Goal: Task Accomplishment & Management: Manage account settings

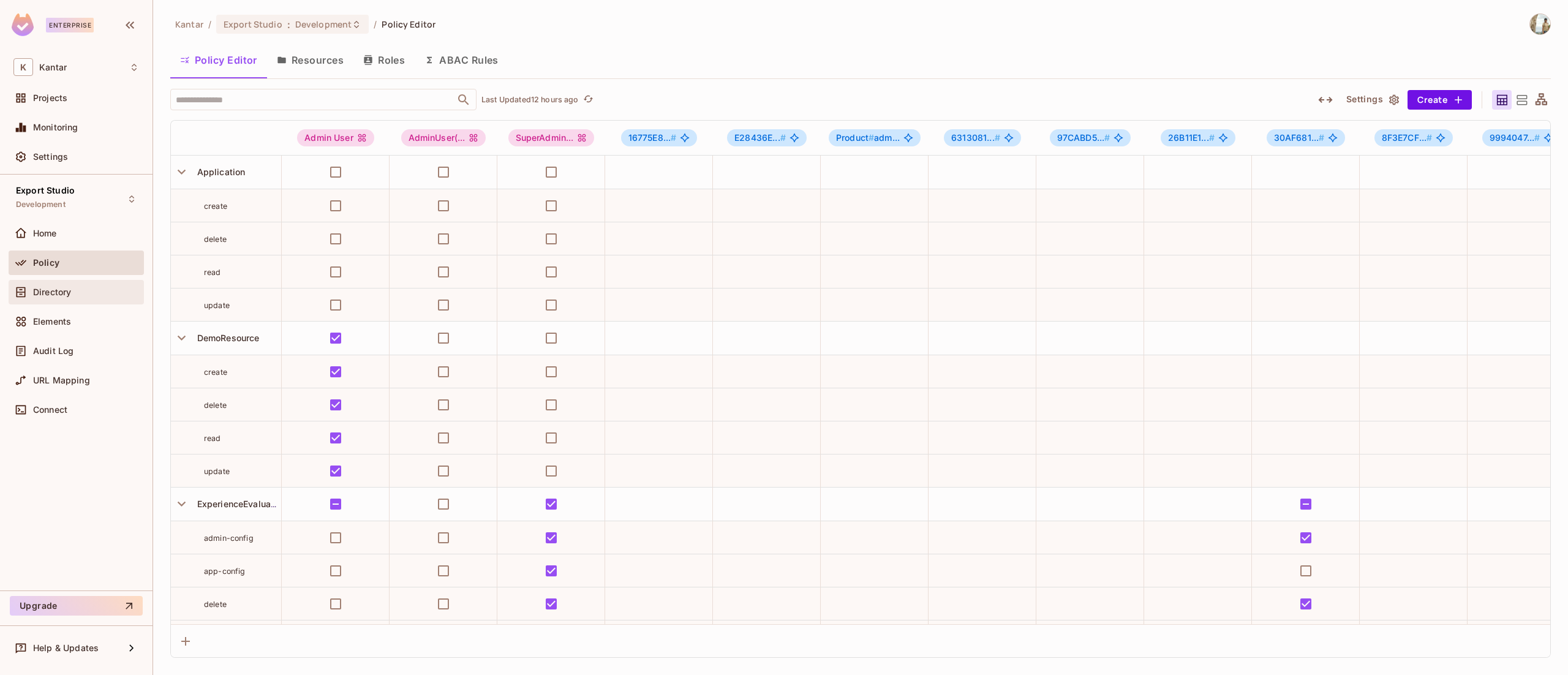
click at [59, 286] on div "Directory" at bounding box center [76, 292] width 126 height 14
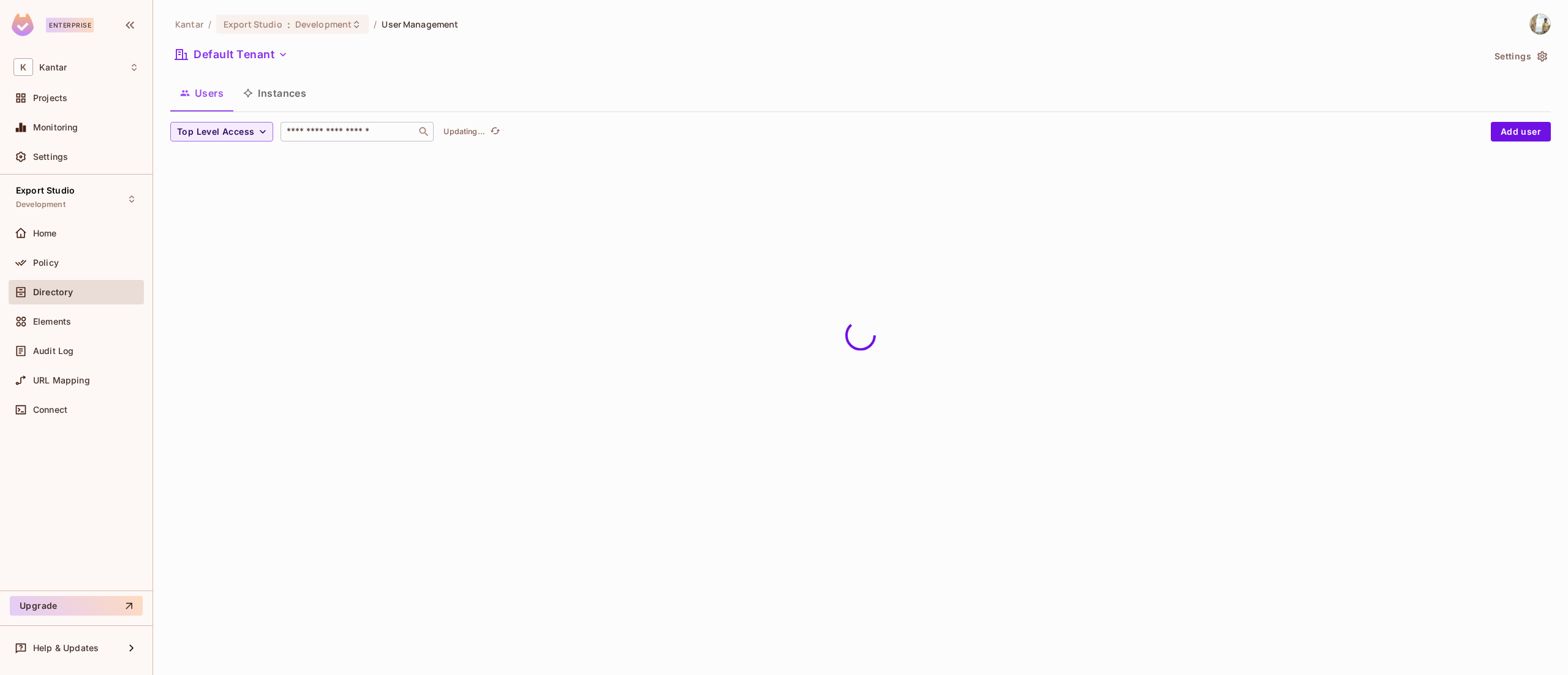
click at [375, 140] on div "​" at bounding box center [357, 131] width 153 height 19
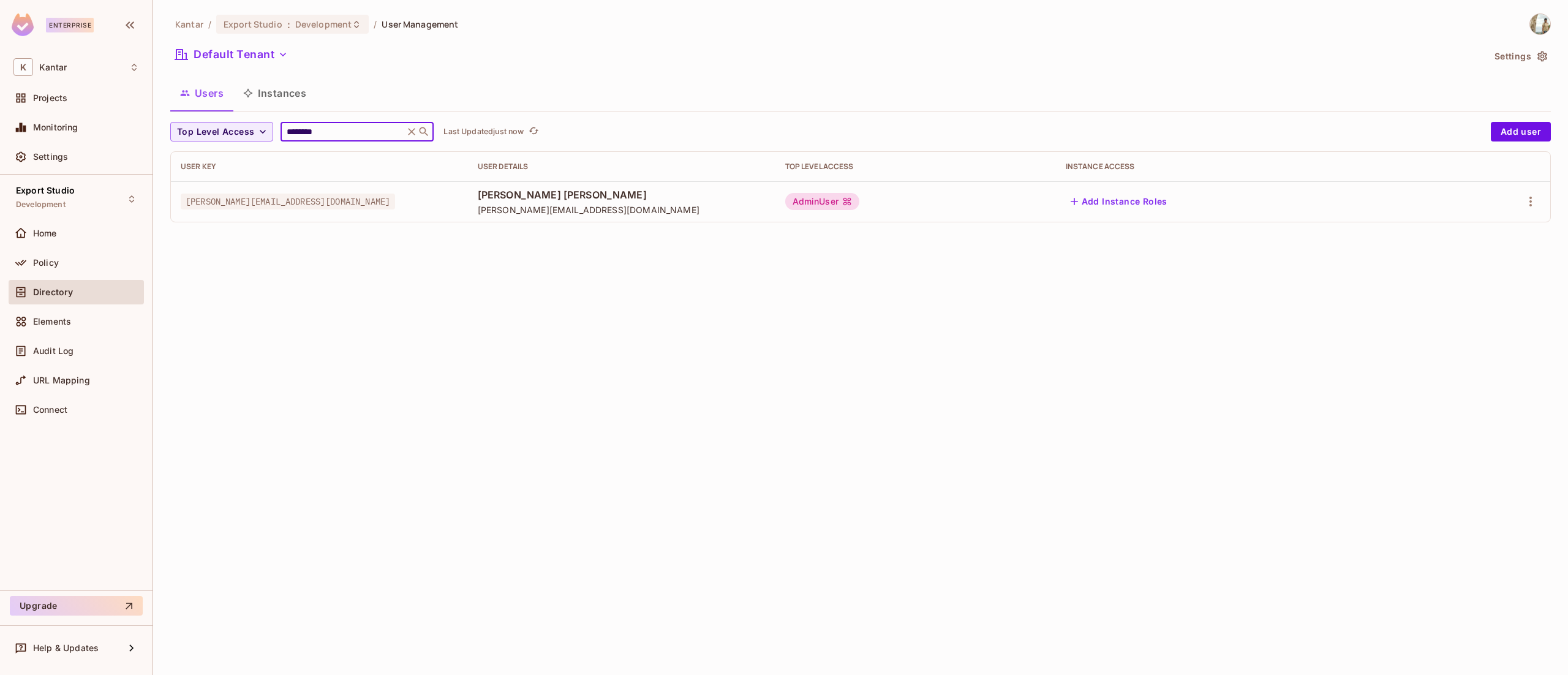
type input "********"
click at [260, 205] on span "[PERSON_NAME][EMAIL_ADDRESS][DOMAIN_NAME]" at bounding box center [288, 202] width 215 height 16
click at [1531, 203] on icon "button" at bounding box center [1530, 202] width 14 height 14
click at [1497, 261] on div "Edit Attributes" at bounding box center [1488, 257] width 60 height 12
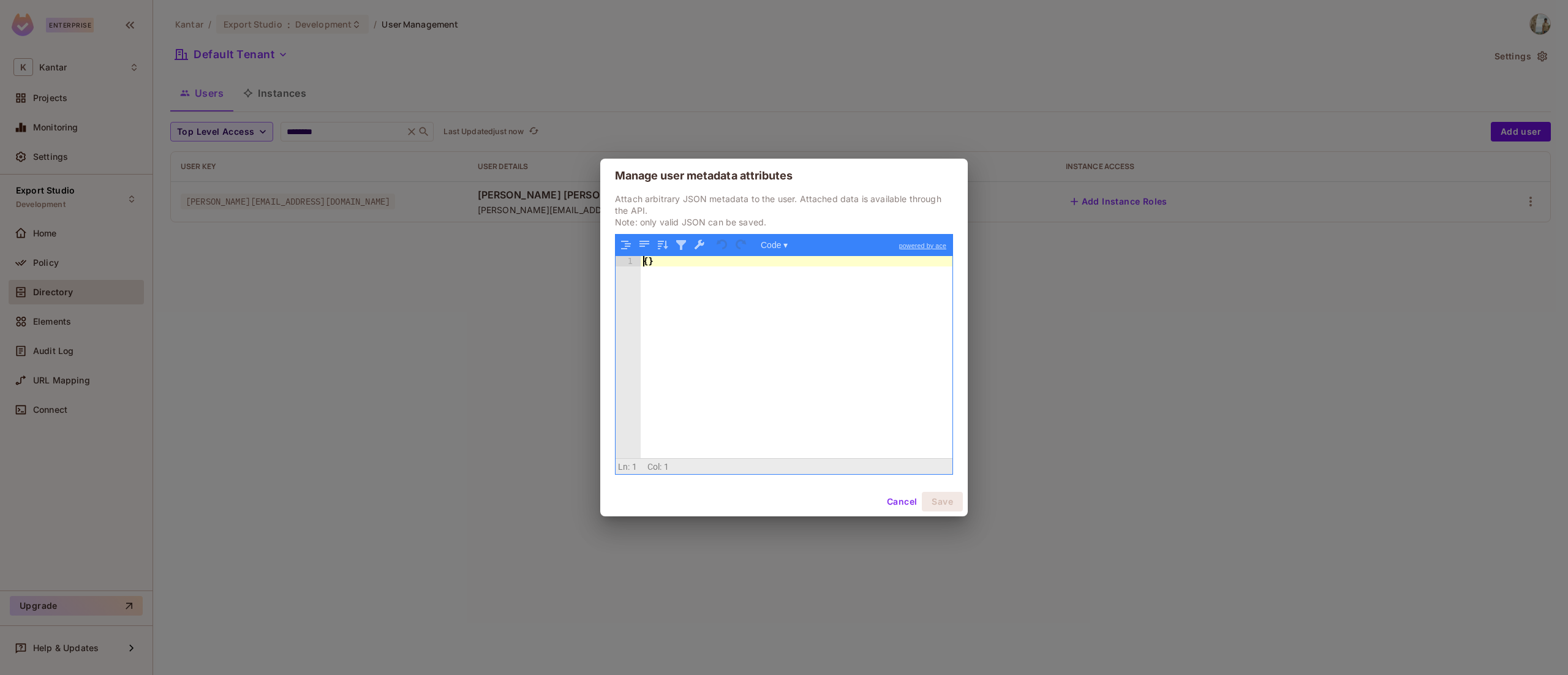
click at [645, 266] on div "{ }" at bounding box center [797, 368] width 311 height 224
click at [649, 266] on div "{ usertype:External }" at bounding box center [797, 368] width 311 height 224
drag, startPoint x: 799, startPoint y: 274, endPoint x: 595, endPoint y: 238, distance: 207.2
click at [595, 238] on div "Manage user metadata attributes Attach arbitrary JSON metadata to the user. Att…" at bounding box center [784, 338] width 1568 height 675
click at [938, 500] on button "Save" at bounding box center [942, 501] width 41 height 19
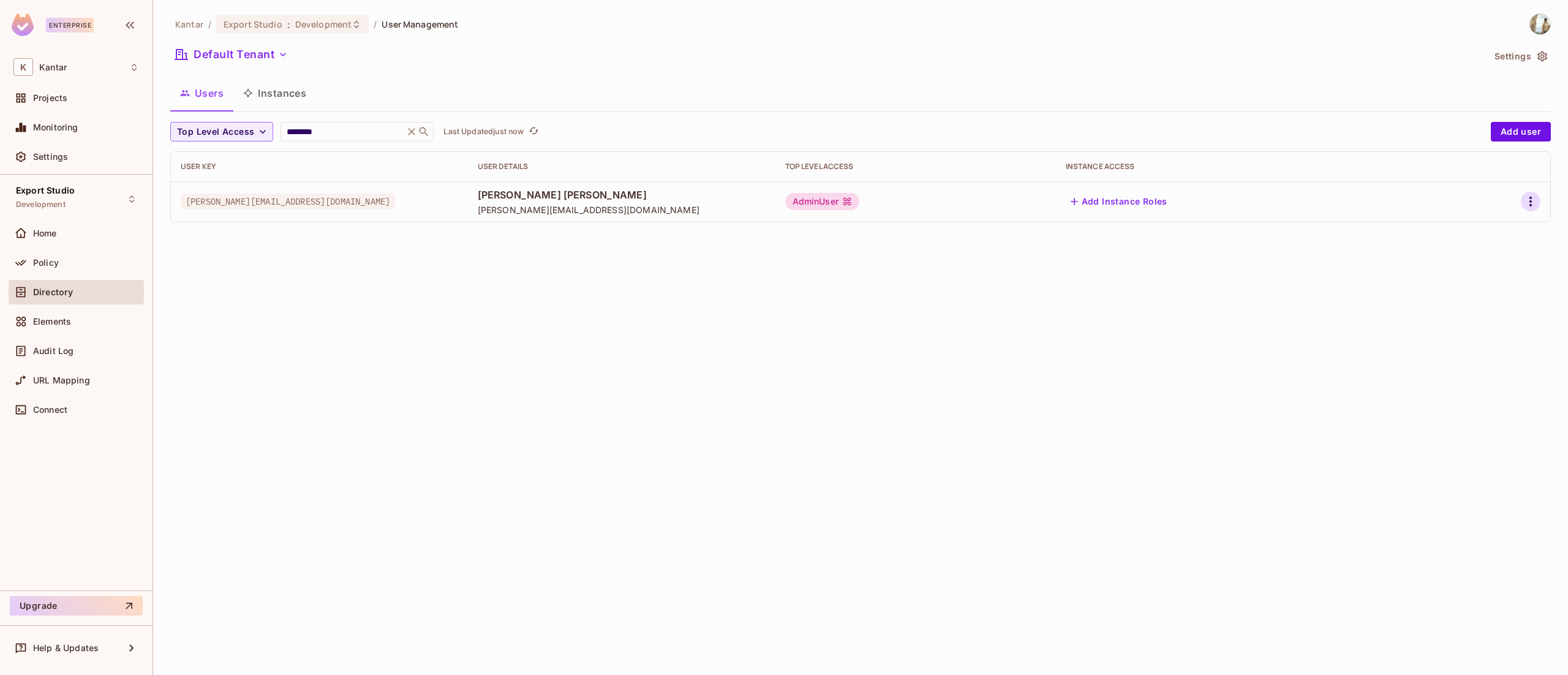
click at [1526, 196] on icon "button" at bounding box center [1530, 202] width 14 height 14
click at [1497, 260] on div "Edit Attributes" at bounding box center [1488, 257] width 60 height 12
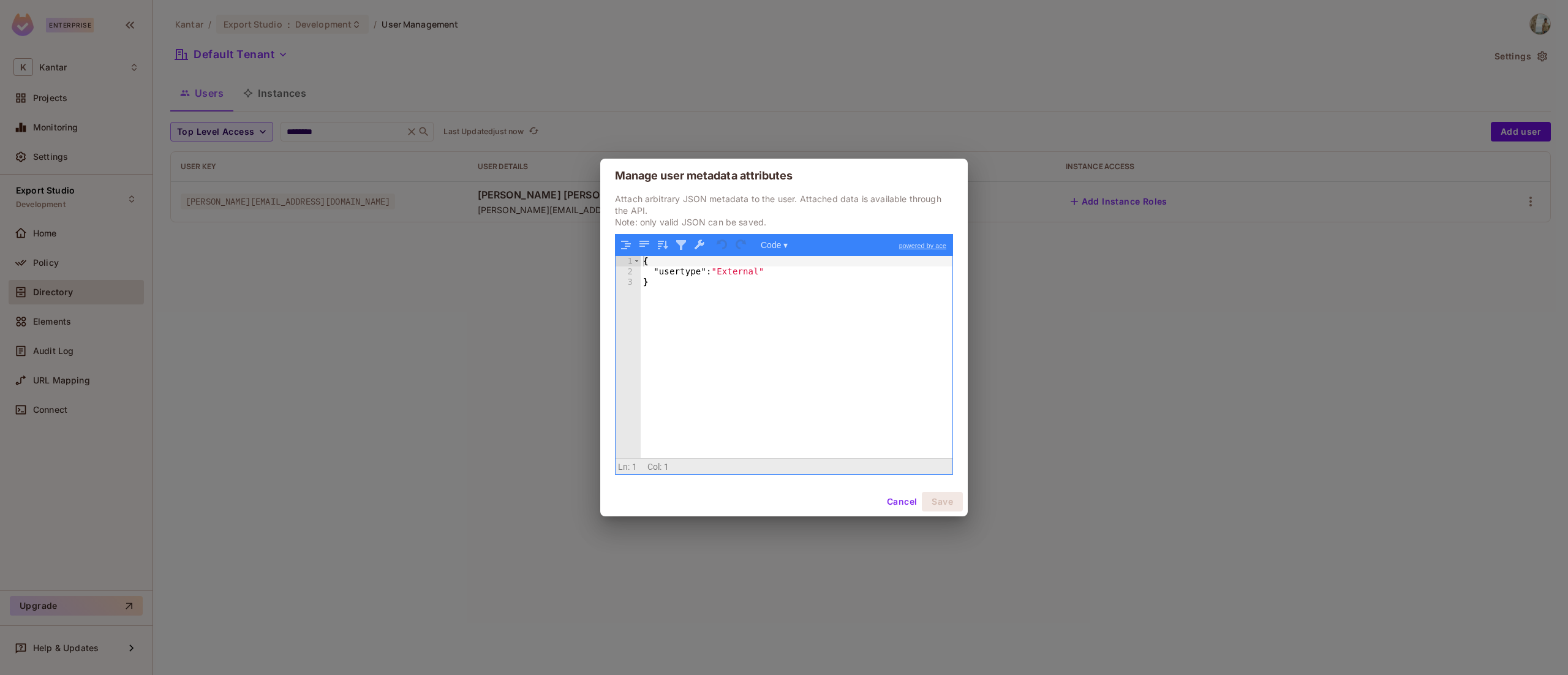
click at [1160, 291] on div "Manage user metadata attributes Attach arbitrary JSON metadata to the user. Att…" at bounding box center [784, 338] width 1568 height 675
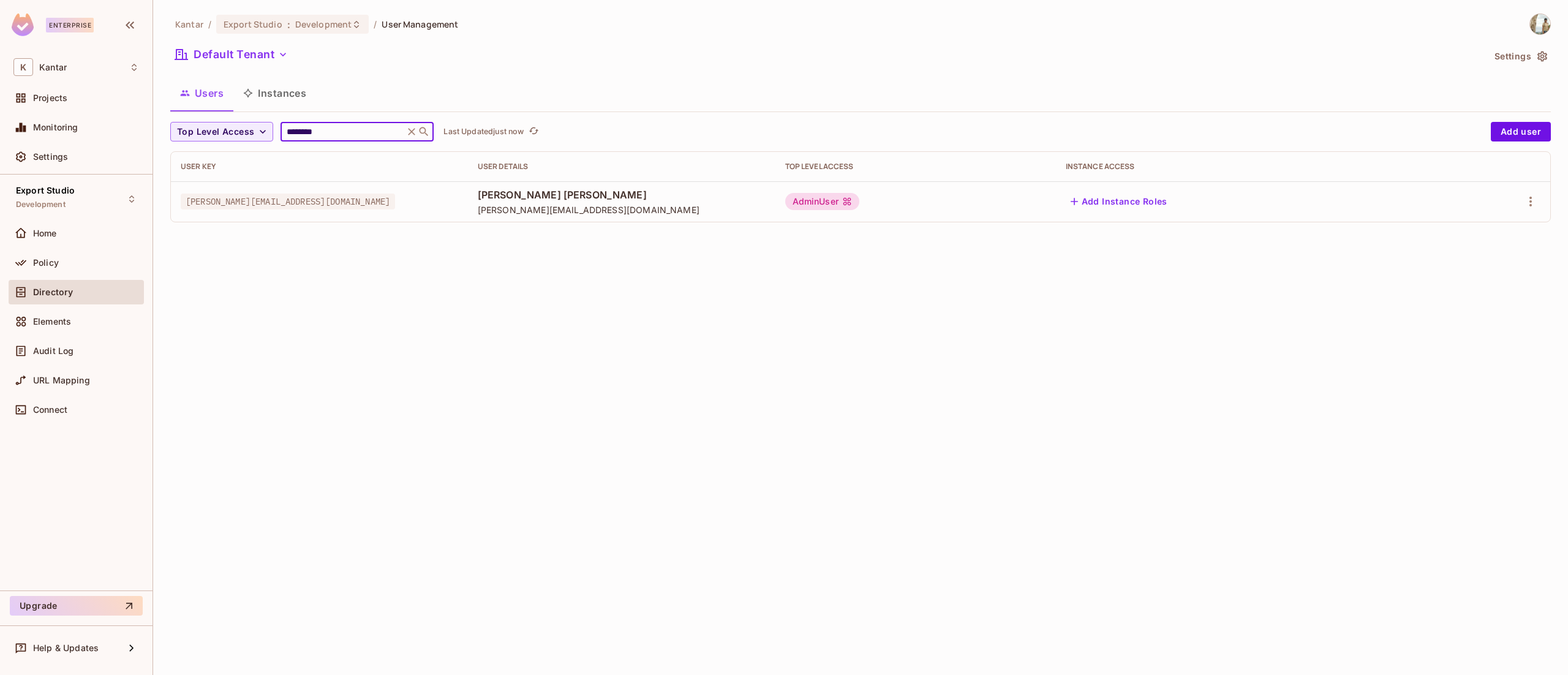
click at [390, 128] on input "********" at bounding box center [342, 131] width 116 height 12
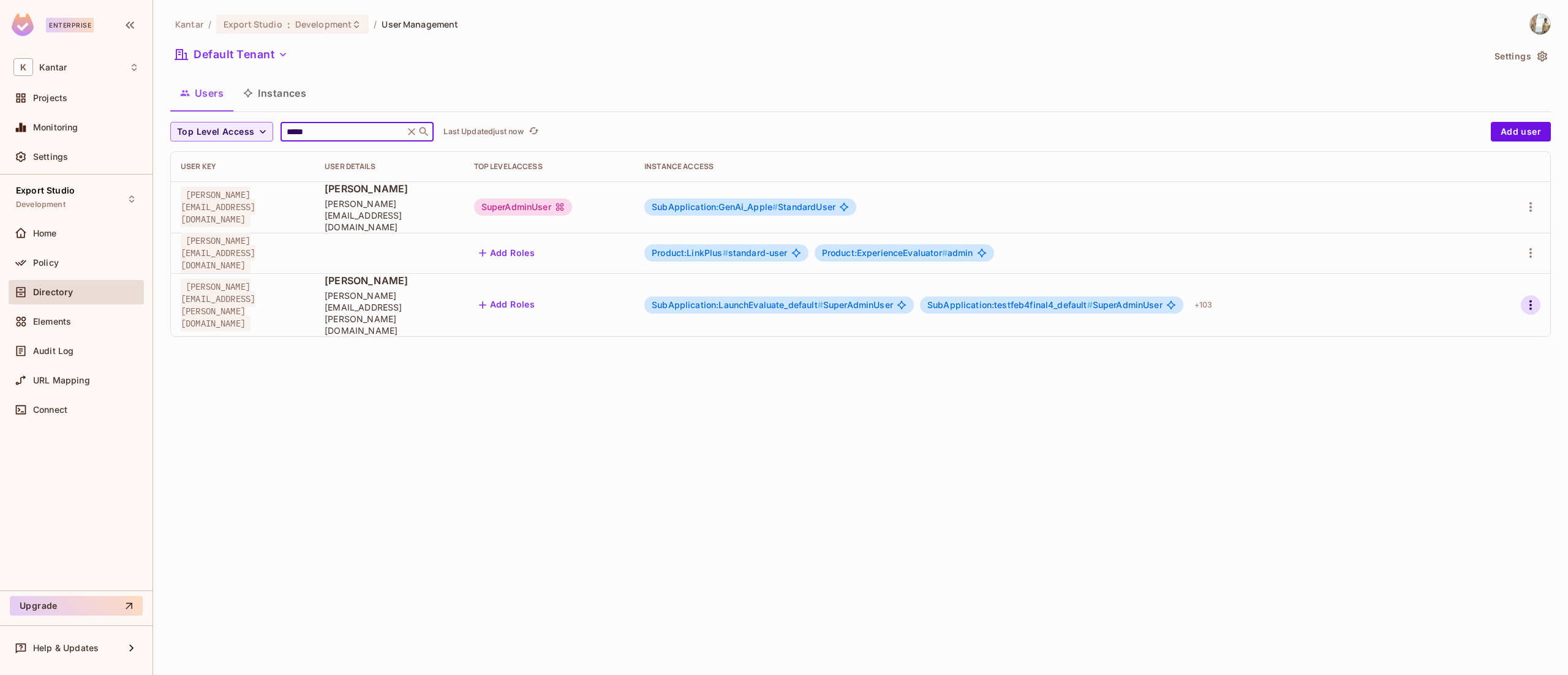
type input "*****"
click at [1534, 298] on icon "button" at bounding box center [1530, 305] width 14 height 14
click at [1498, 311] on li "Edit" at bounding box center [1477, 312] width 108 height 27
click at [1529, 298] on icon "button" at bounding box center [1530, 305] width 14 height 14
click at [1476, 345] on span "Edit Attributes" at bounding box center [1488, 338] width 68 height 19
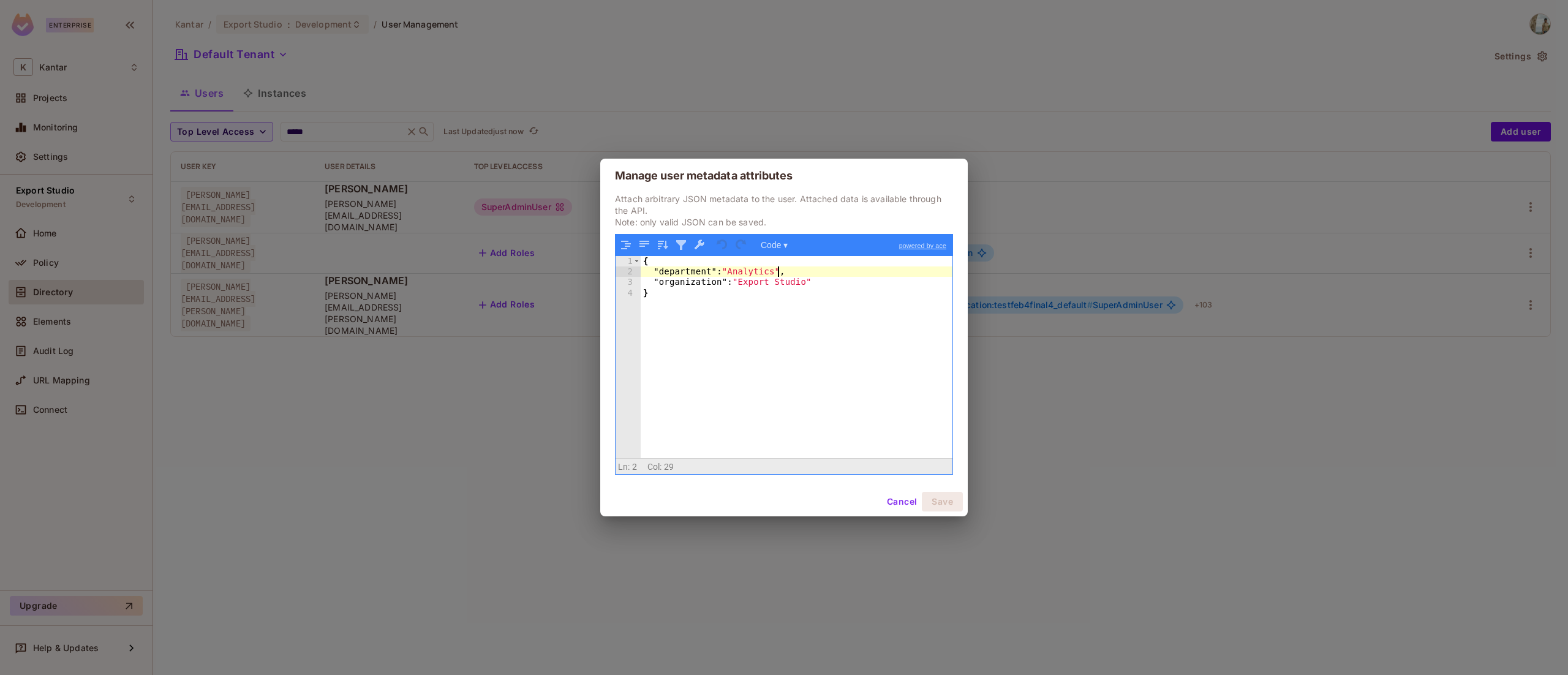
click at [836, 274] on div "{ "department" : "Analytics" , "organization" : "Export Studio" }" at bounding box center [797, 368] width 311 height 224
click at [806, 287] on div "{ "department" : "Analytics" , "organization" : "Export Studio" }" at bounding box center [797, 368] width 311 height 224
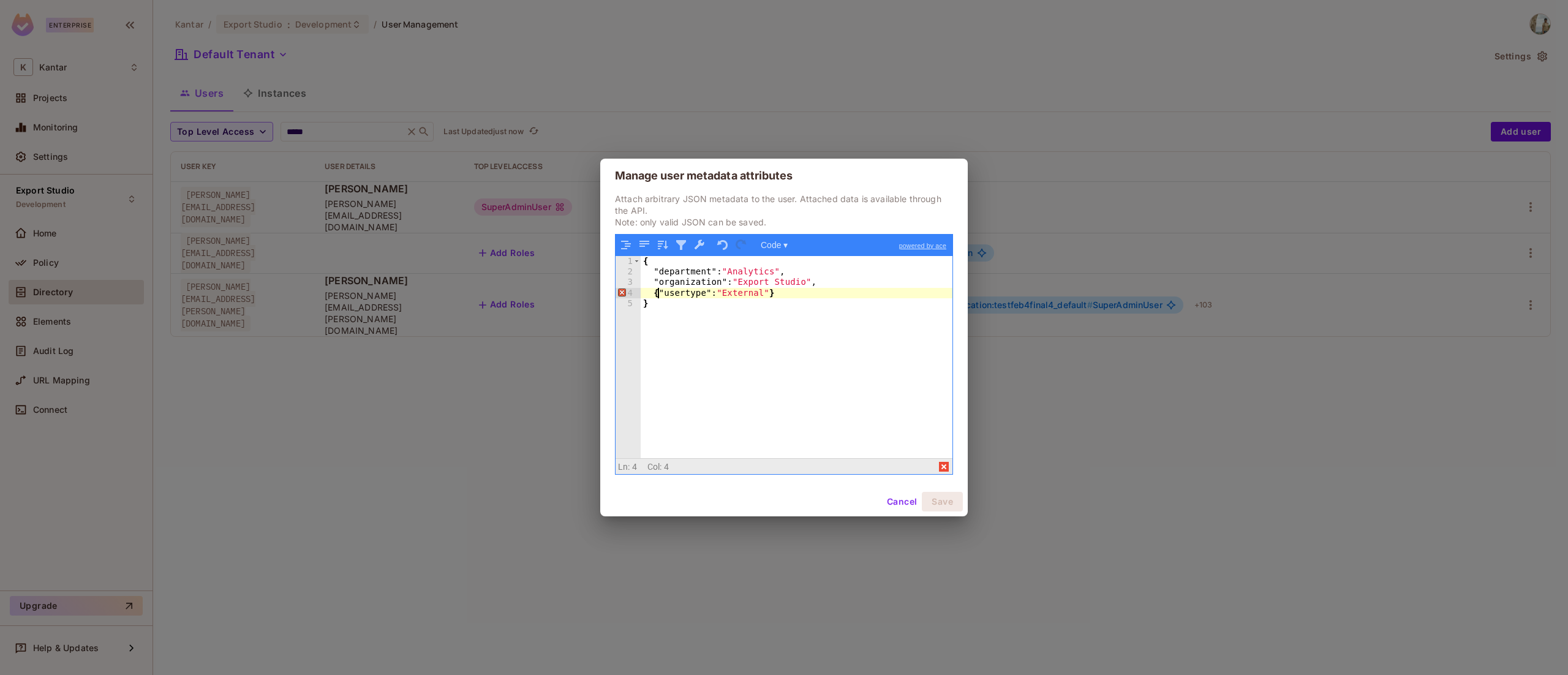
click at [657, 294] on div "{ "department" : "Analytics" , "organization" : "Export Studio" , { "usertype" …" at bounding box center [797, 368] width 311 height 224
click at [784, 291] on div "{ "department" : "Analytics" , "organization" : "Export Studio" , "usertype" : …" at bounding box center [797, 368] width 311 height 224
click at [733, 293] on div "{ "department" : "Analytics" , "organization" : "Export Studio" , "usertype" : …" at bounding box center [797, 368] width 311 height 224
click at [939, 505] on button "Save" at bounding box center [942, 501] width 41 height 19
